Goal: Information Seeking & Learning: Check status

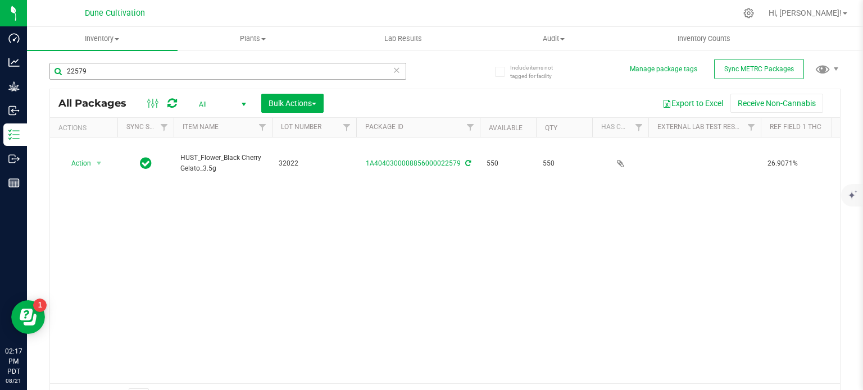
click at [273, 74] on input "22579" at bounding box center [227, 71] width 357 height 17
type input "31656"
